Goal: Task Accomplishment & Management: Complete application form

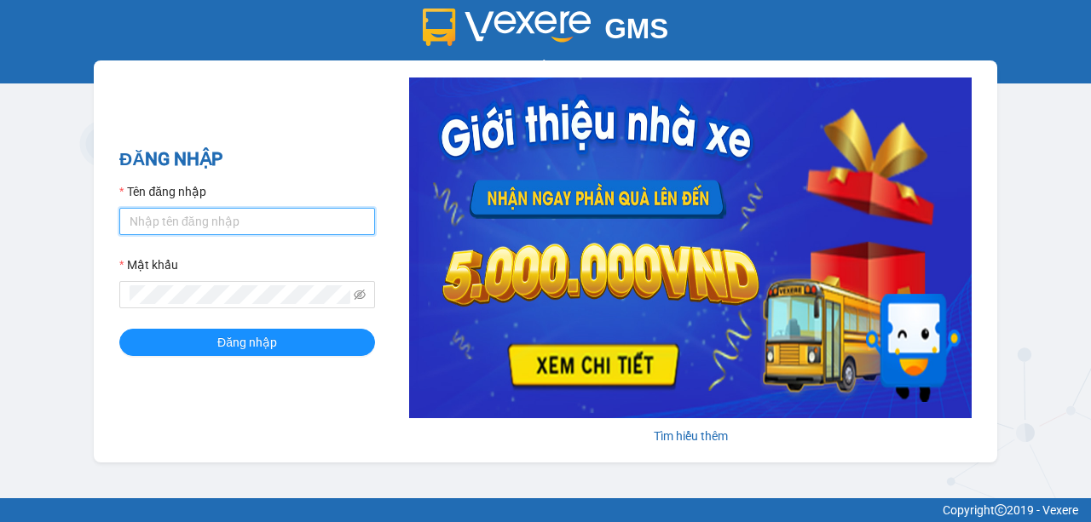
click at [243, 229] on input "Tên đăng nhập" at bounding box center [247, 221] width 256 height 27
type input "nhuml.quochoang"
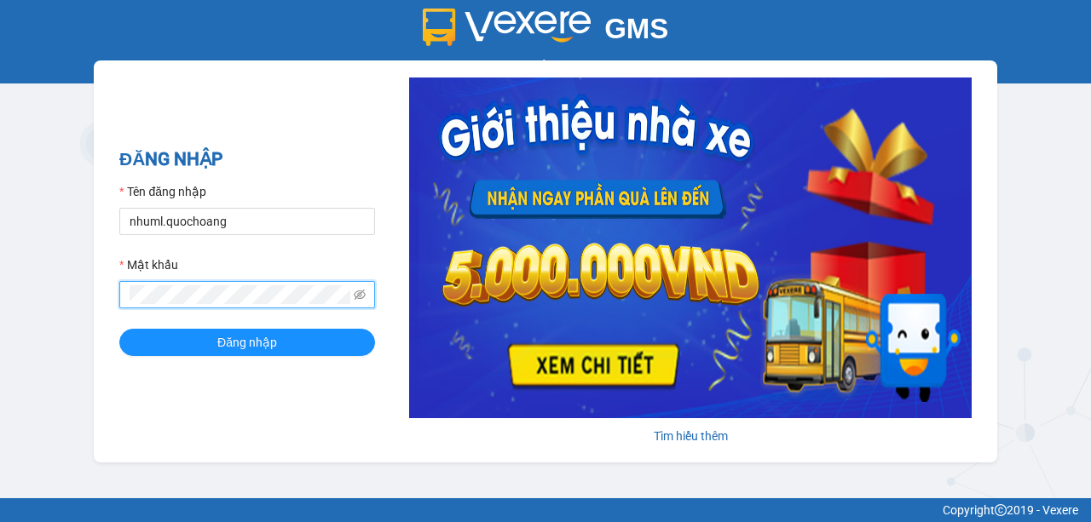
click at [119, 329] on button "Đăng nhập" at bounding box center [247, 342] width 256 height 27
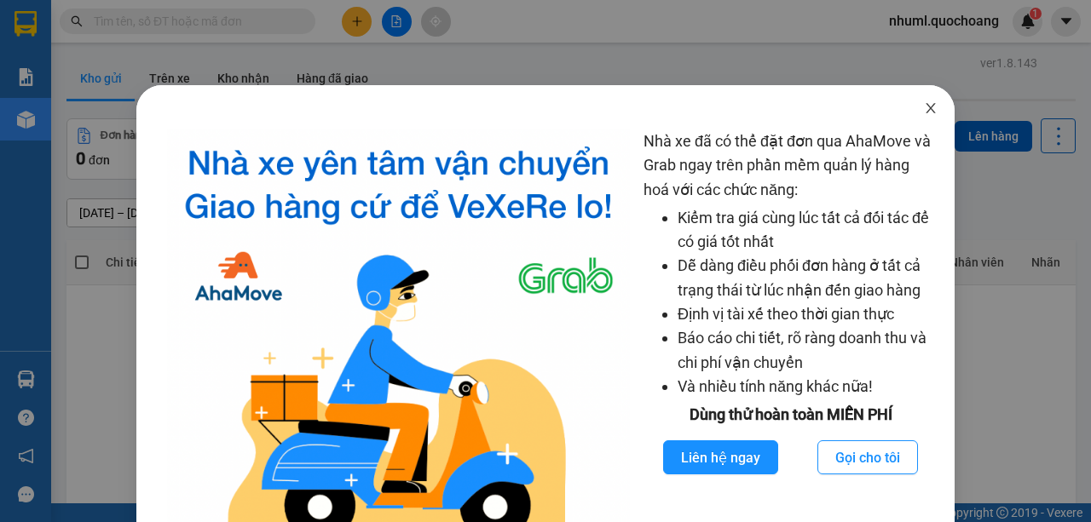
click at [932, 112] on span "Close" at bounding box center [931, 109] width 48 height 48
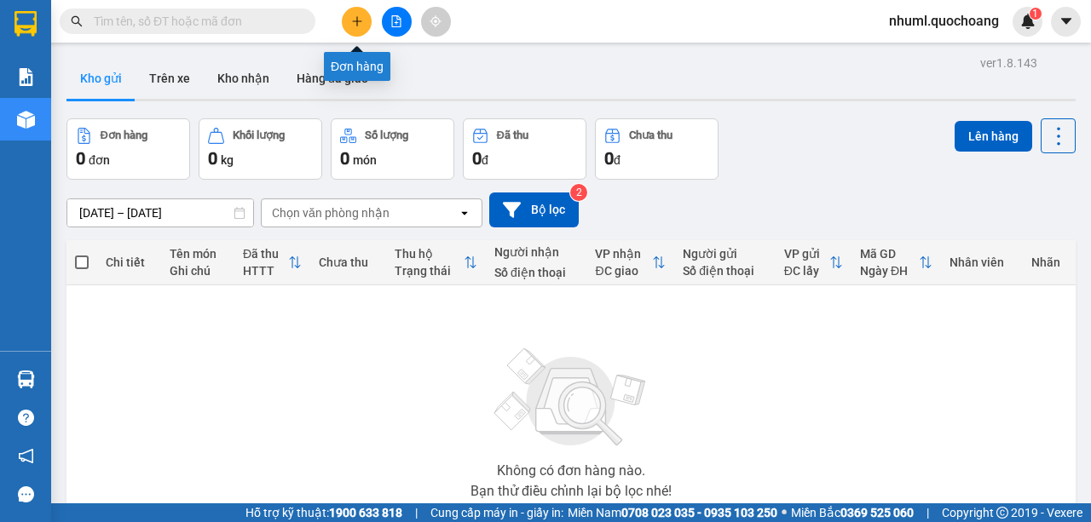
click at [368, 30] on button at bounding box center [357, 22] width 30 height 30
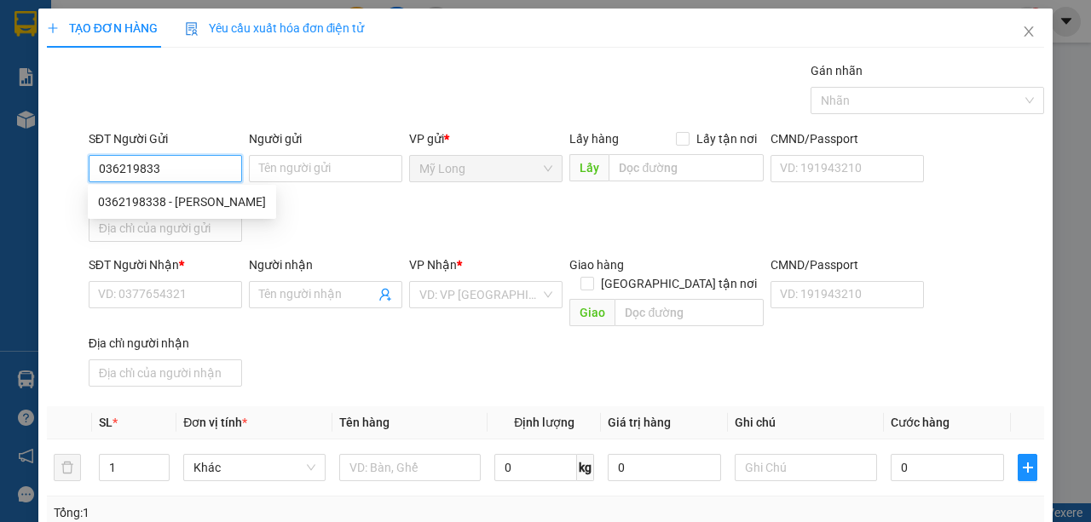
type input "0362198338"
click at [195, 199] on div "0362198338 - [PERSON_NAME]" at bounding box center [182, 202] width 168 height 19
type input "[PERSON_NAME]"
type input "0362198338"
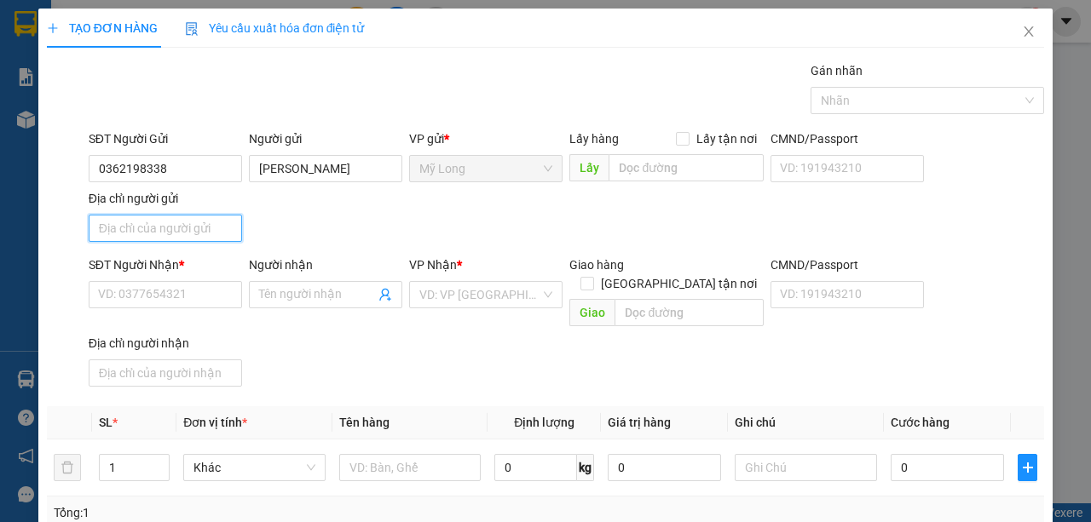
click at [222, 224] on input "Địa chỉ người gửi" at bounding box center [165, 228] width 153 height 27
type input "a"
type input "â"
type input "A"
type input "Â"
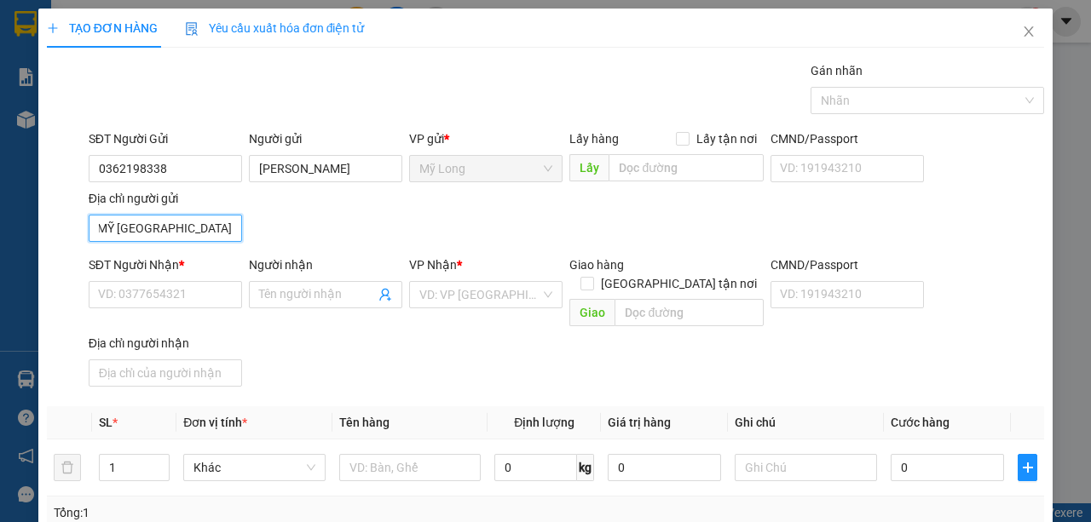
scroll to position [0, 68]
type input "ẤP 2 MỸ [GEOGRAPHIC_DATA]"
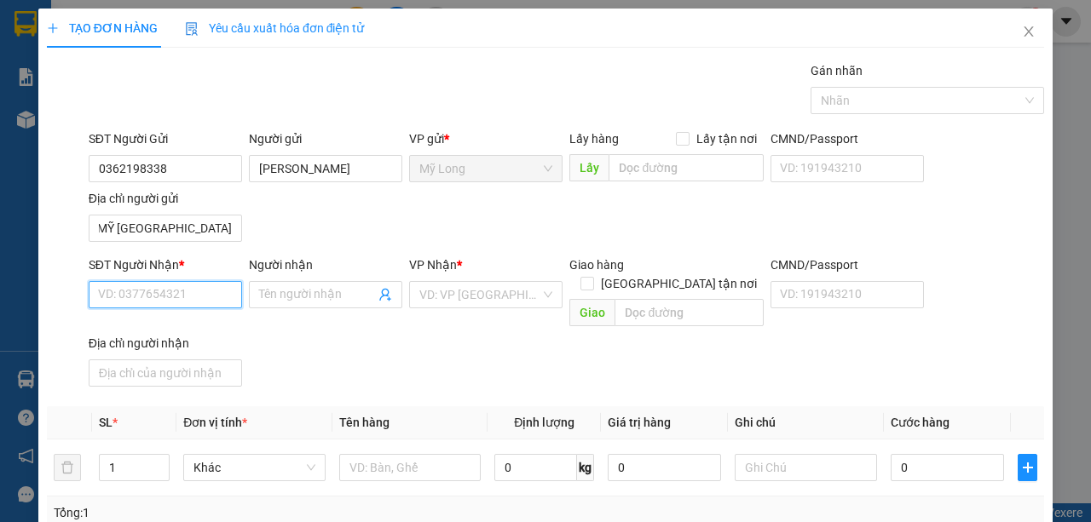
click at [130, 290] on input "SĐT Người Nhận *" at bounding box center [165, 294] width 153 height 27
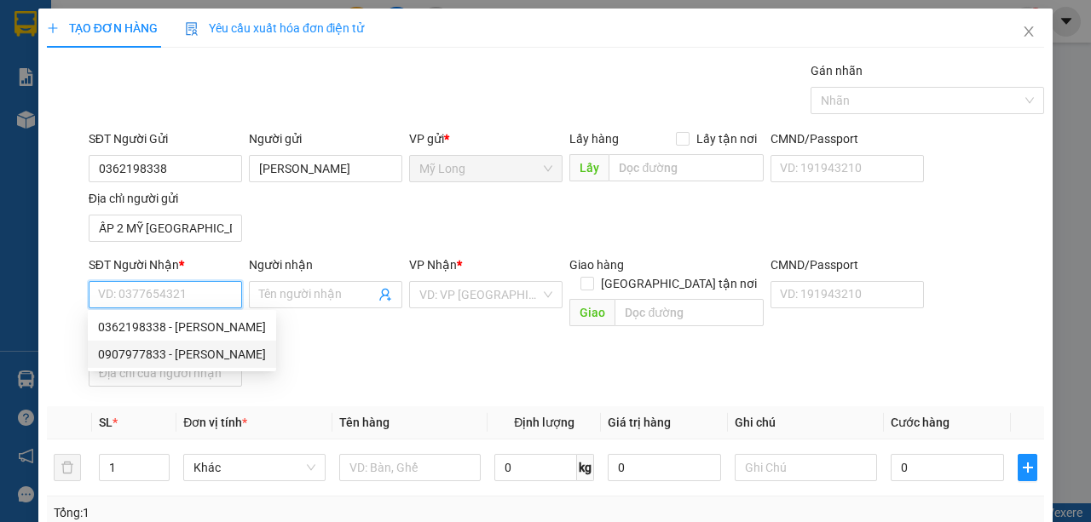
click at [159, 355] on div "0907977833 - [PERSON_NAME]" at bounding box center [182, 354] width 168 height 19
type input "0907977833"
type input "[PERSON_NAME]"
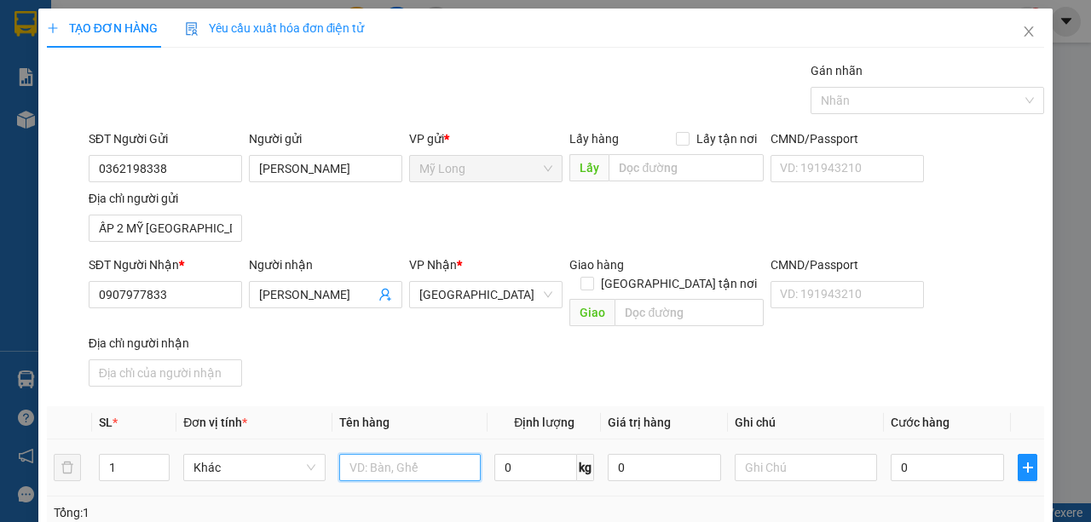
click at [375, 454] on input "text" at bounding box center [410, 467] width 142 height 27
type input "BAO"
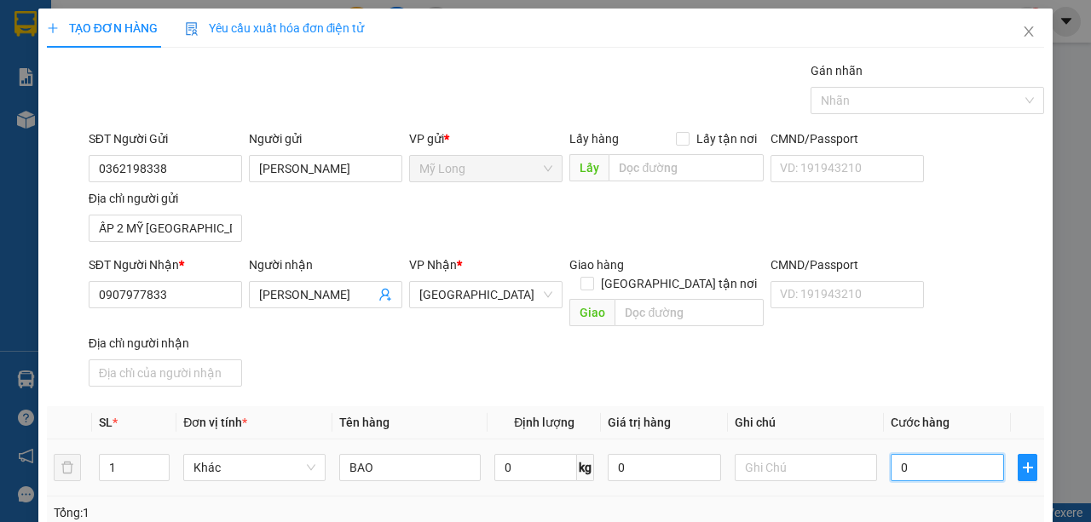
click at [937, 454] on input "0" at bounding box center [947, 467] width 113 height 27
type input "6"
type input "60"
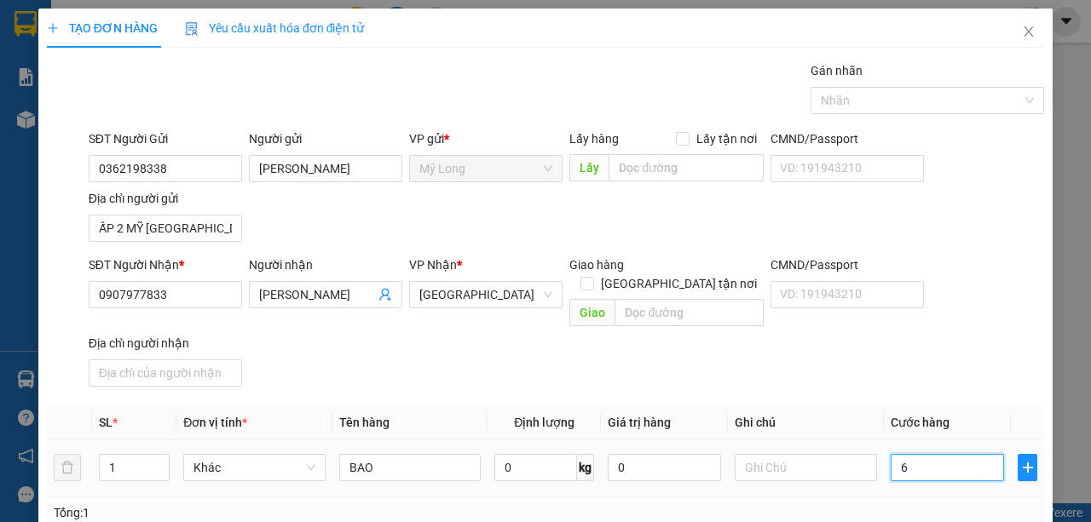
type input "60"
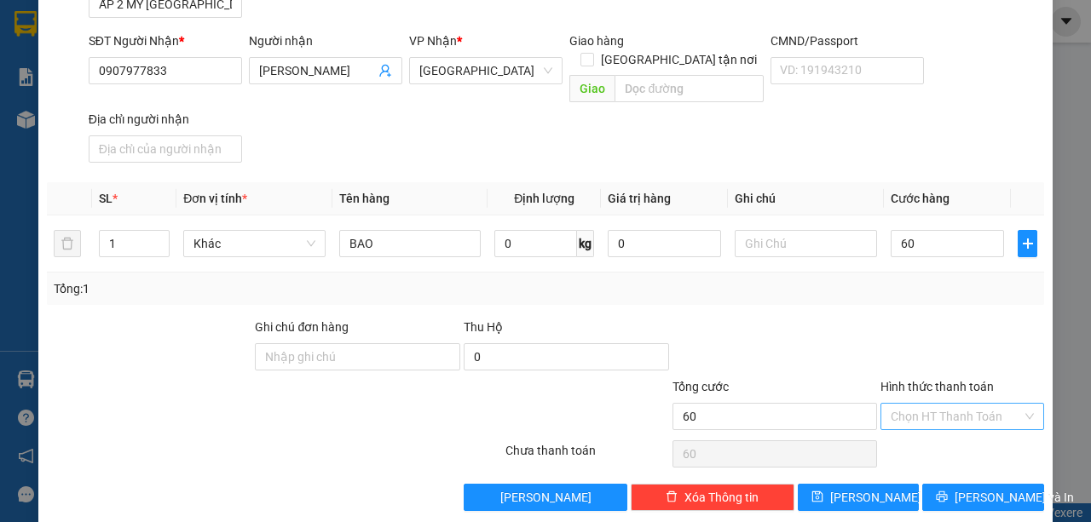
type input "60.000"
click at [981, 404] on input "Hình thức thanh toán" at bounding box center [956, 417] width 131 height 26
click at [961, 424] on div "Tại văn phòng" at bounding box center [954, 428] width 141 height 19
type input "0"
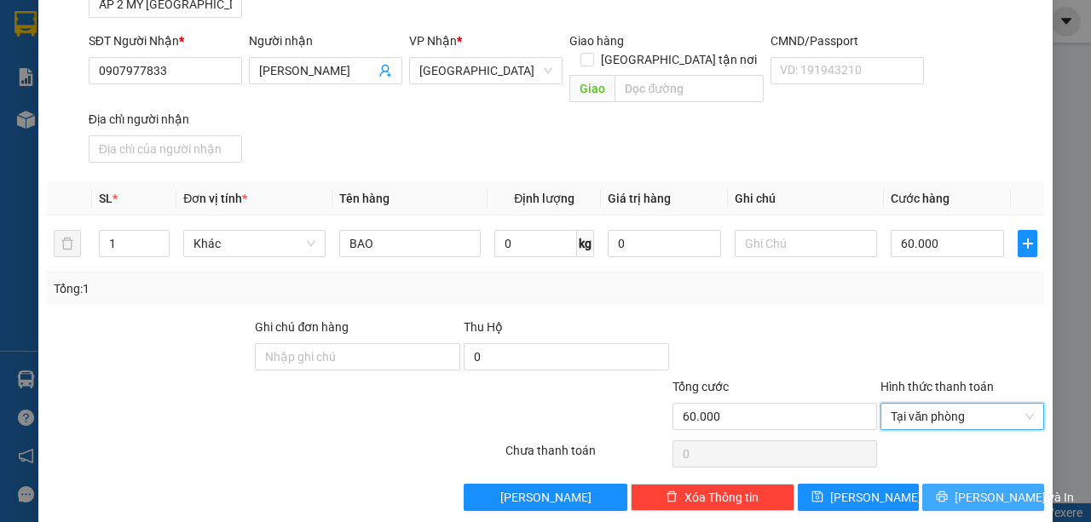
click at [990, 488] on span "[PERSON_NAME] và In" at bounding box center [1013, 497] width 119 height 19
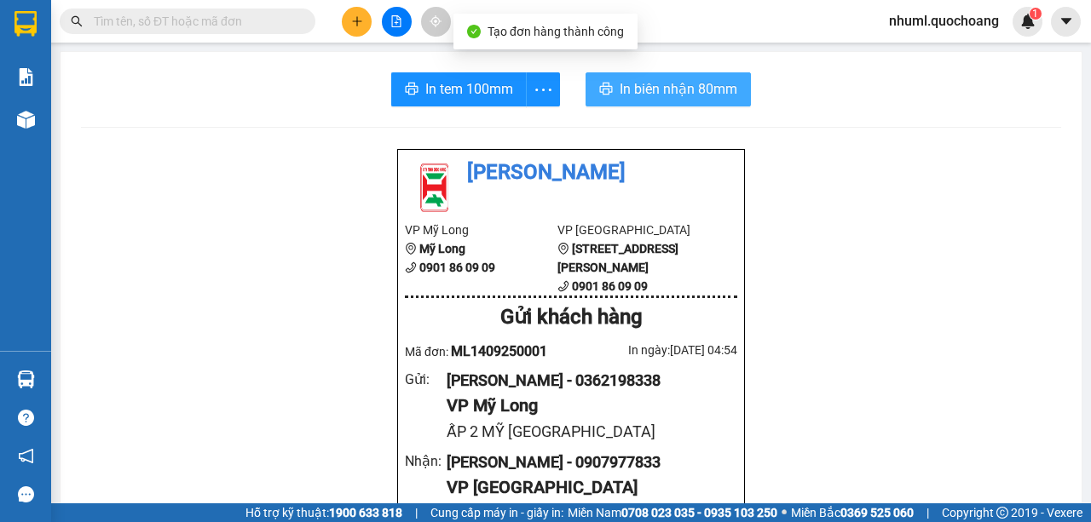
click at [602, 84] on icon "printer" at bounding box center [606, 89] width 13 height 12
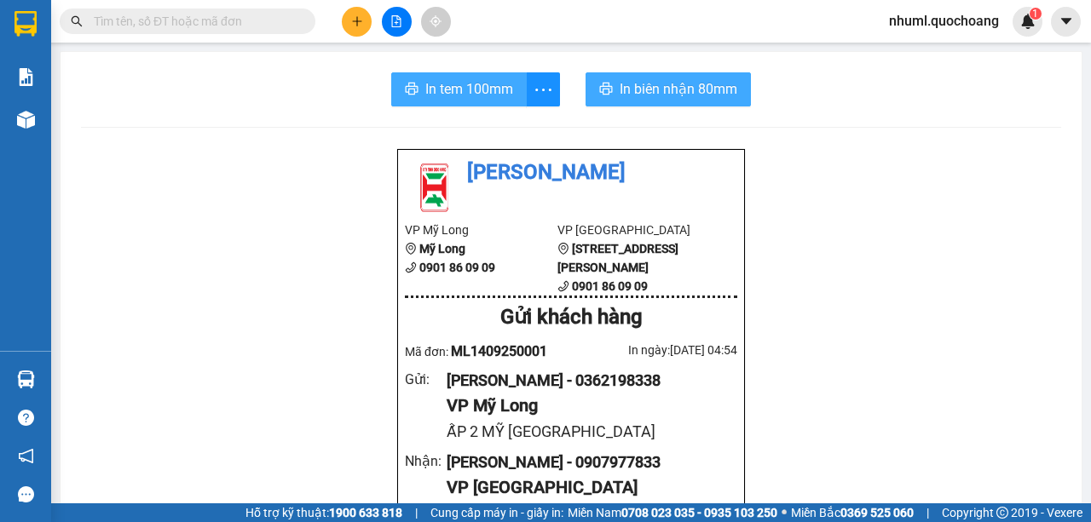
click at [493, 102] on button "In tem 100mm" at bounding box center [458, 89] width 135 height 34
click at [355, 27] on button at bounding box center [357, 22] width 30 height 30
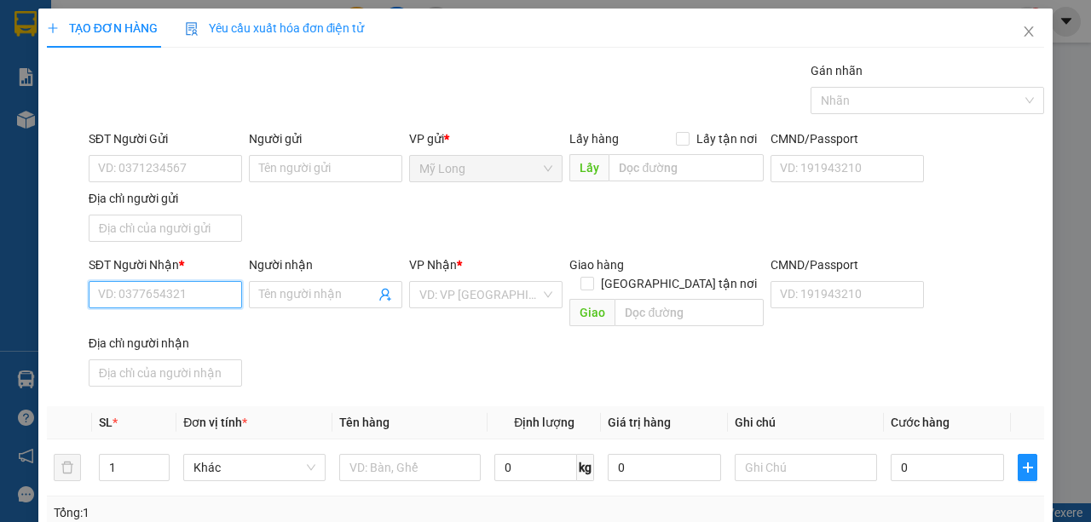
click at [209, 293] on input "SĐT Người Nhận *" at bounding box center [165, 294] width 153 height 27
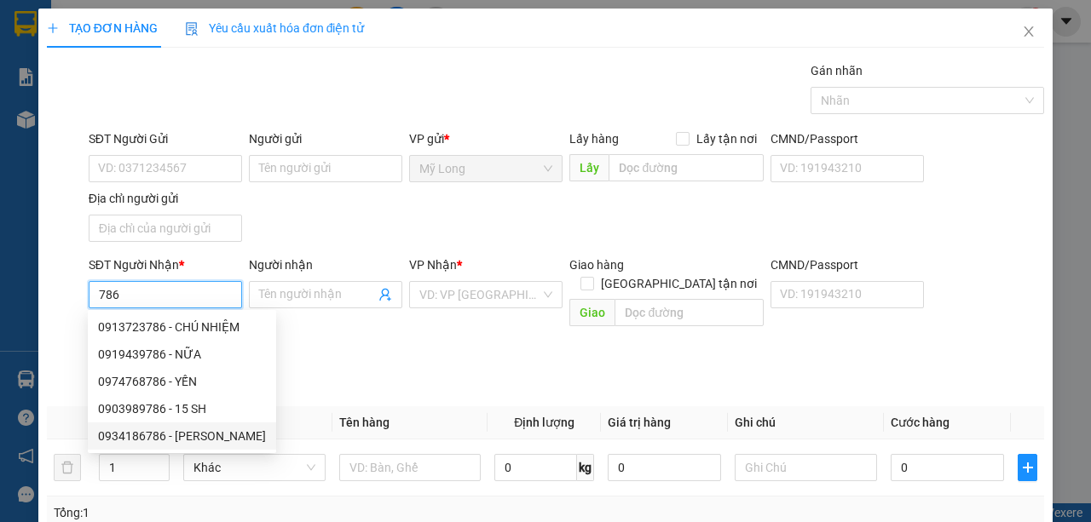
click at [220, 437] on div "0934186786 - [PERSON_NAME]" at bounding box center [182, 436] width 168 height 19
type input "0934186786"
type input "[PERSON_NAME]"
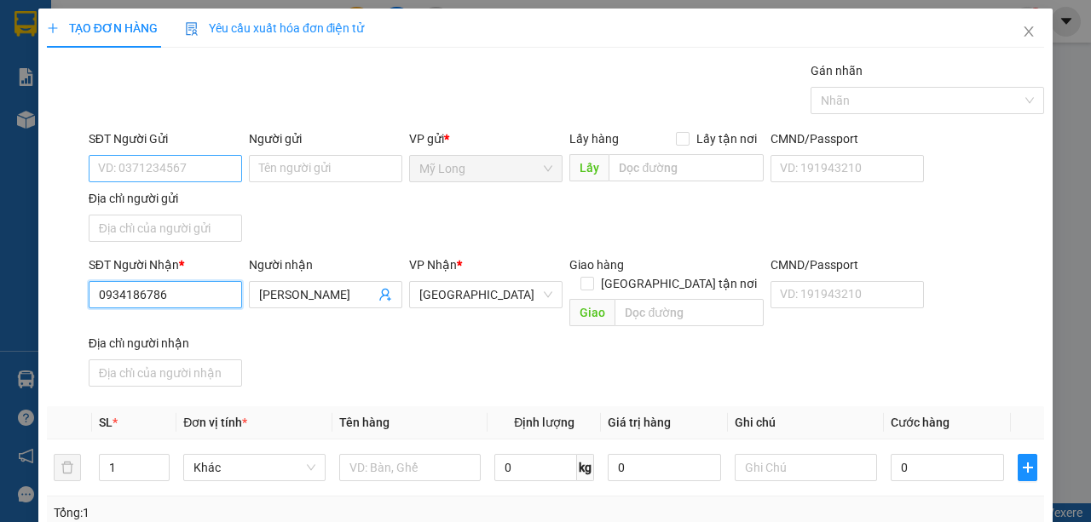
type input "0934186786"
click at [163, 158] on input "SĐT Người Gửi" at bounding box center [165, 168] width 153 height 27
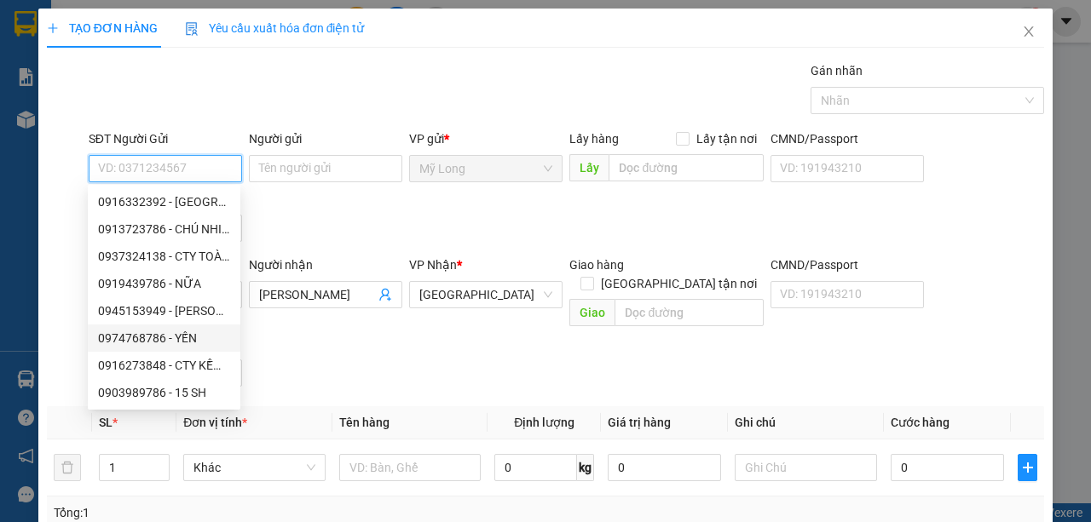
scroll to position [109, 0]
click at [179, 311] on div "0889390946 - [PERSON_NAME]" at bounding box center [164, 311] width 132 height 19
type input "0889390946"
type input "[PERSON_NAME]"
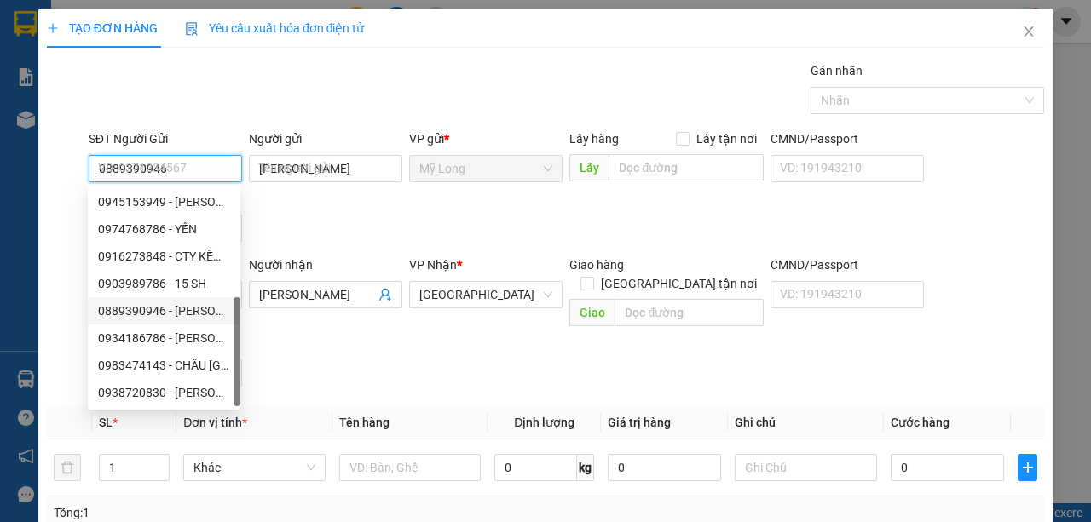
scroll to position [0, 0]
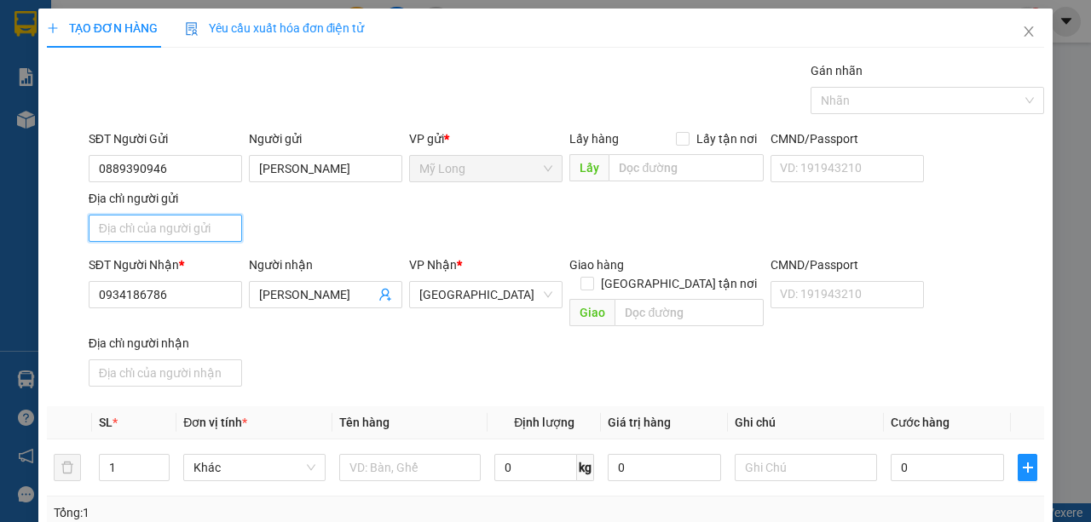
click at [172, 232] on input "Địa chỉ người gửi" at bounding box center [165, 228] width 153 height 27
type input "[STREET_ADDRESS]"
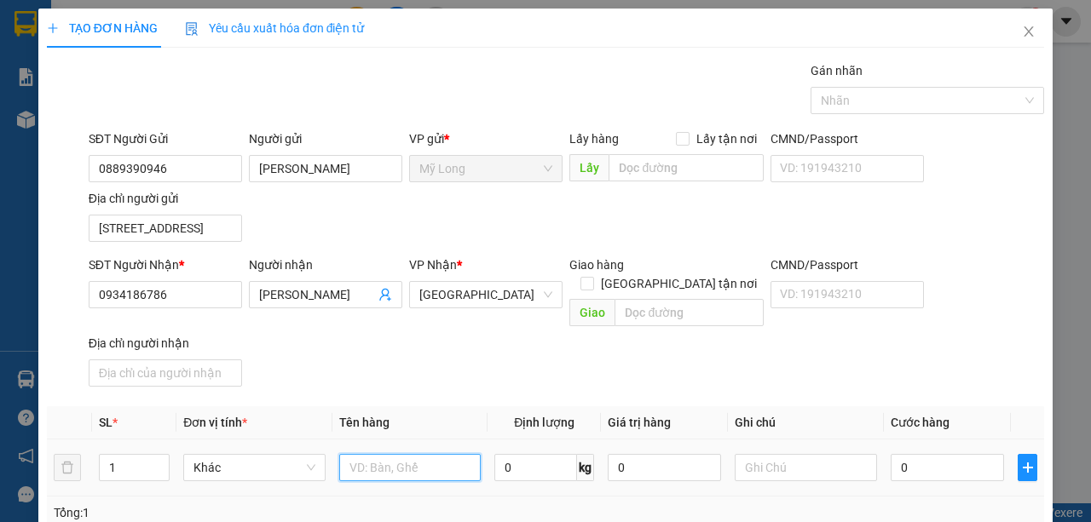
click at [370, 454] on input "text" at bounding box center [410, 467] width 142 height 27
type input "THÙNG"
click at [161, 461] on icon "up" at bounding box center [161, 464] width 6 height 6
type input "4"
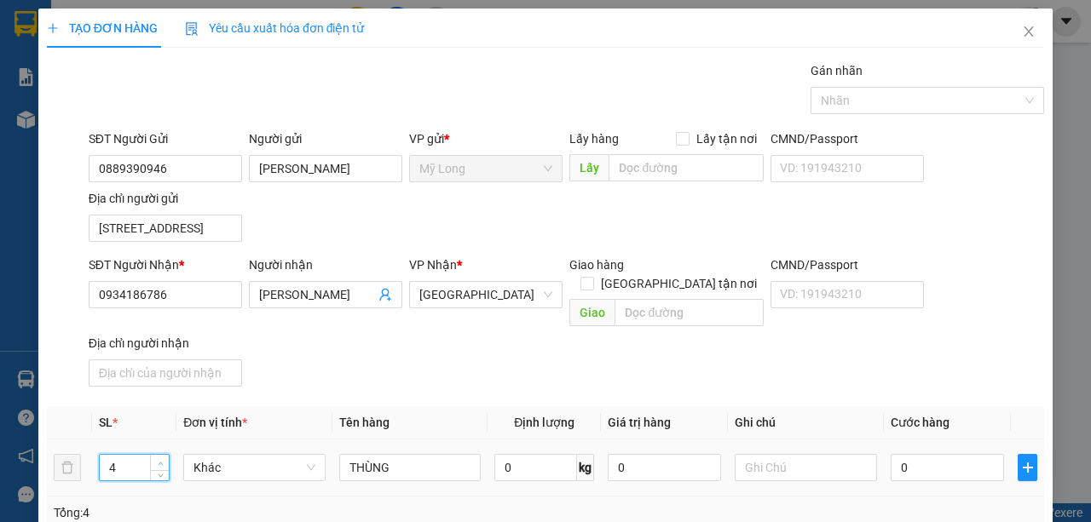
click at [161, 461] on icon "up" at bounding box center [161, 464] width 6 height 6
click at [917, 454] on input "0" at bounding box center [947, 467] width 113 height 27
type input "2"
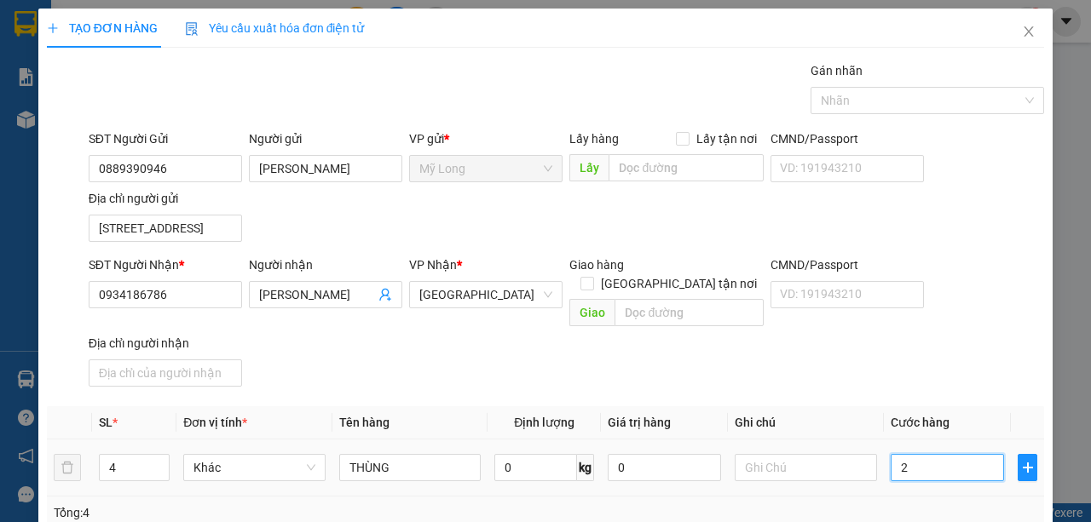
type input "24"
type input "240"
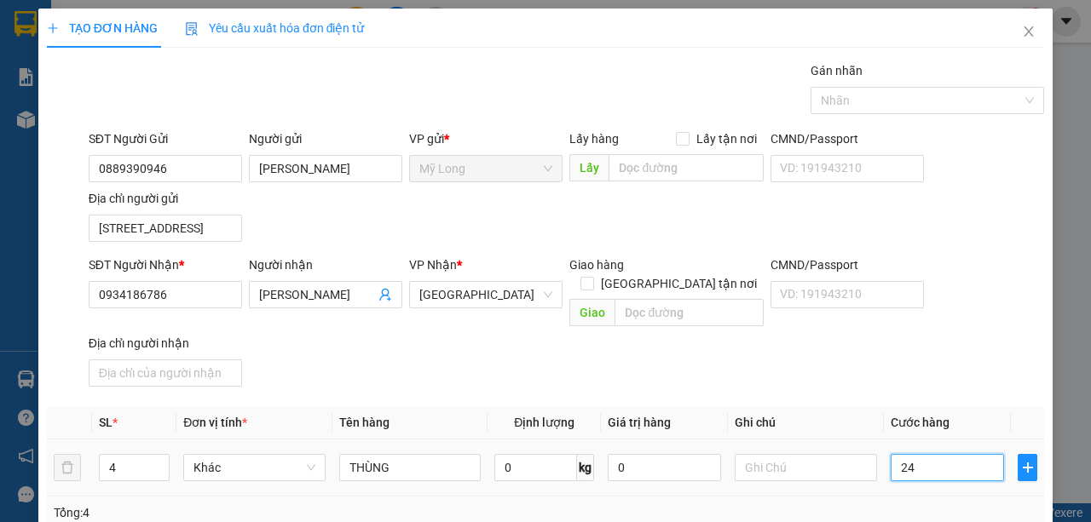
type input "240"
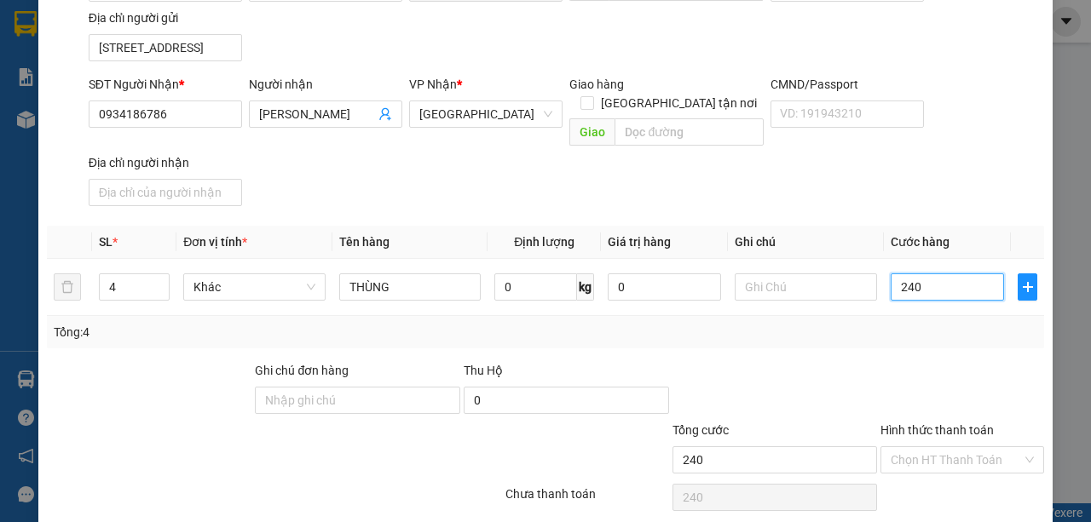
scroll to position [224, 0]
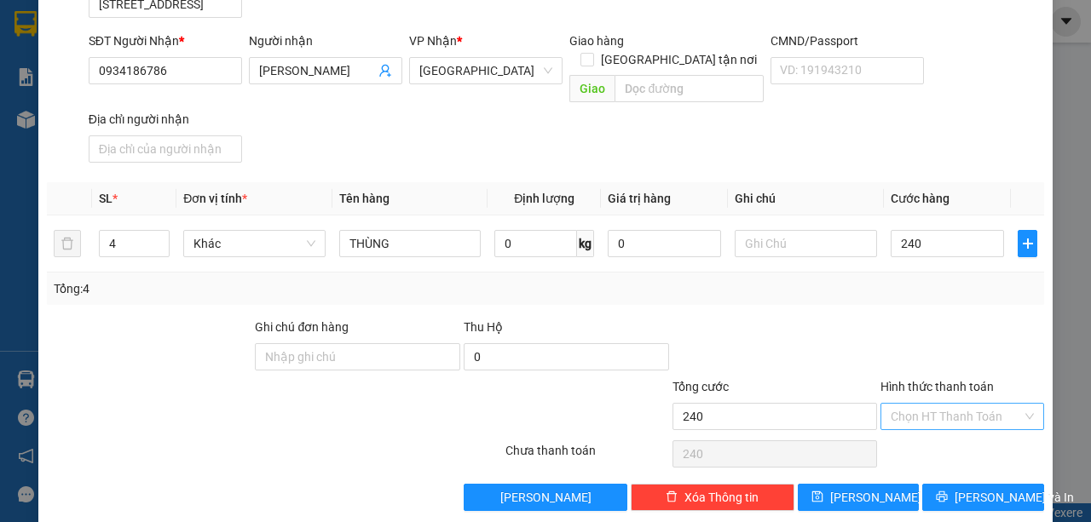
type input "240.000"
click at [987, 404] on input "Hình thức thanh toán" at bounding box center [956, 417] width 131 height 26
click at [932, 427] on div "Tại văn phòng" at bounding box center [954, 428] width 141 height 19
type input "0"
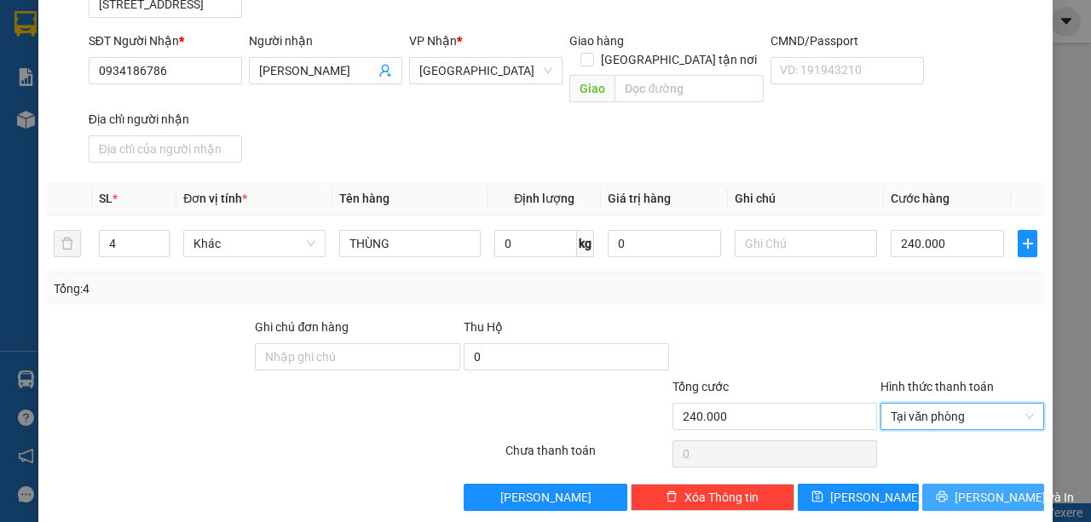
click at [977, 488] on span "[PERSON_NAME] và In" at bounding box center [1013, 497] width 119 height 19
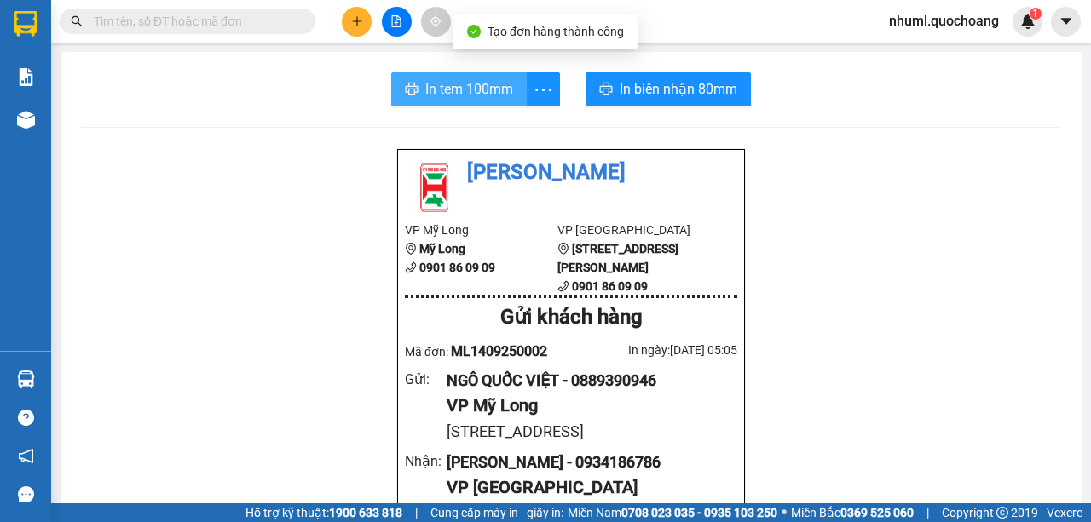
click at [508, 91] on span "In tem 100mm" at bounding box center [469, 88] width 88 height 21
